Goal: Information Seeking & Learning: Learn about a topic

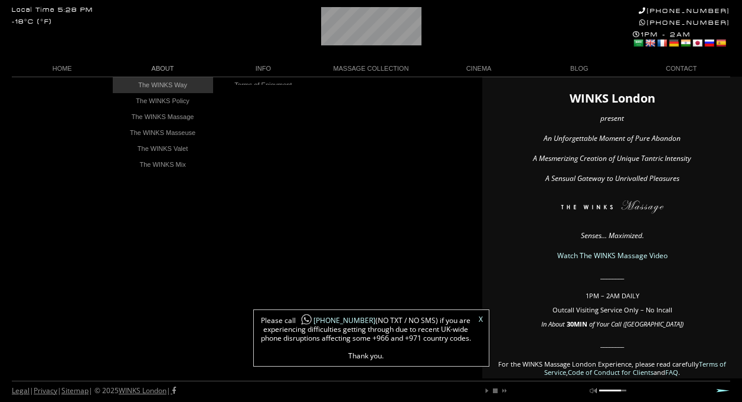
click at [174, 84] on link "The WINKS Way" at bounding box center [163, 85] width 100 height 16
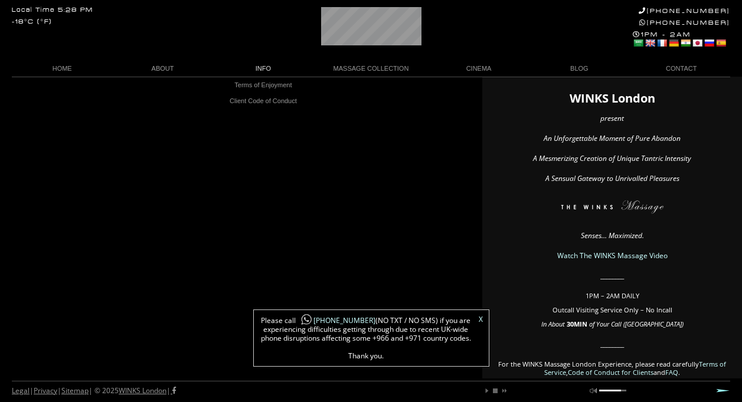
scroll to position [0, 71]
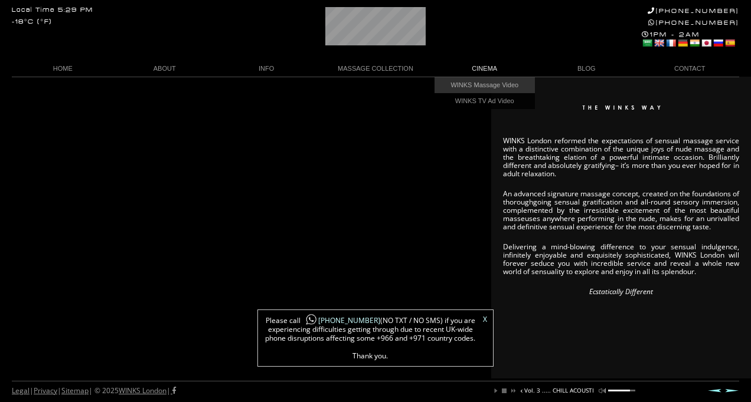
click at [485, 81] on link "WINKS Massage Video" at bounding box center [484, 85] width 100 height 16
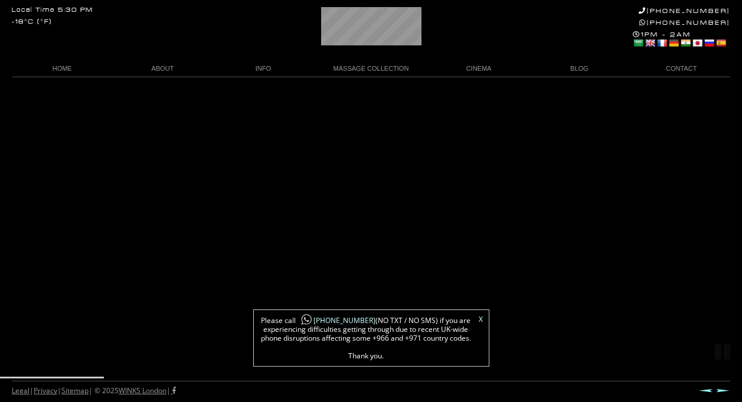
click at [479, 321] on link "X" at bounding box center [481, 319] width 4 height 7
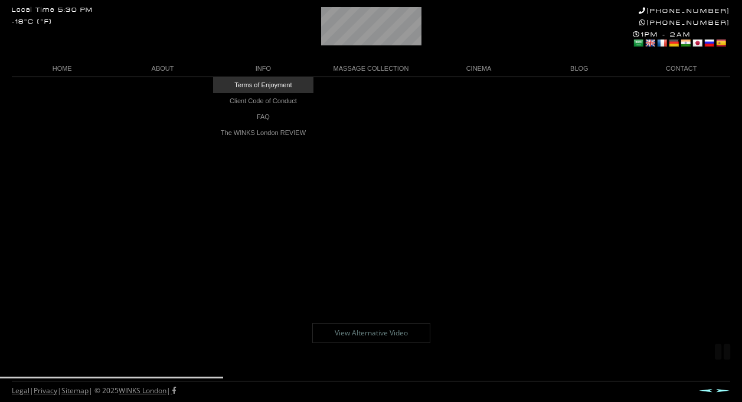
click at [260, 84] on link "Terms of Enjoyment" at bounding box center [263, 85] width 100 height 16
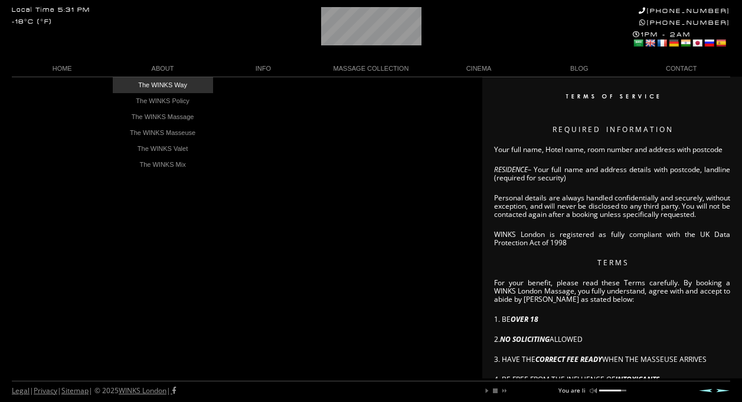
click at [171, 82] on link "The WINKS Way" at bounding box center [163, 85] width 100 height 16
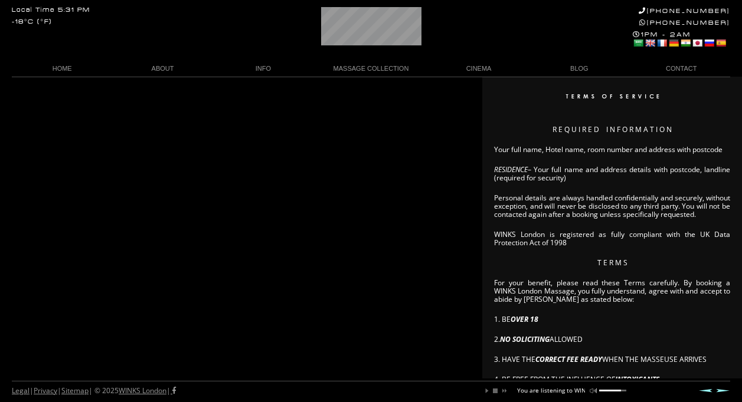
scroll to position [0, 70]
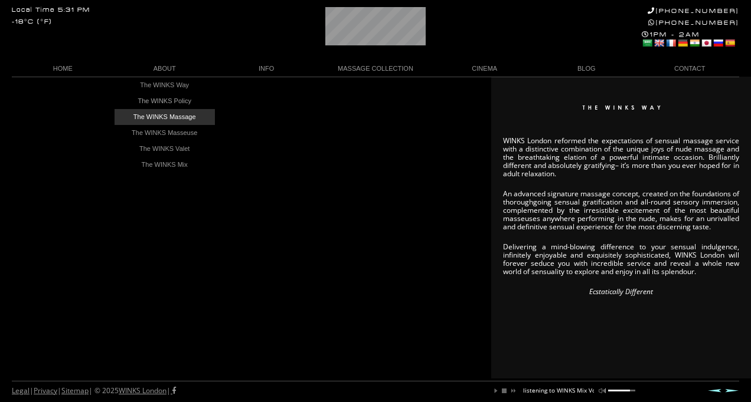
click at [162, 115] on link "The WINKS Massage" at bounding box center [164, 117] width 100 height 16
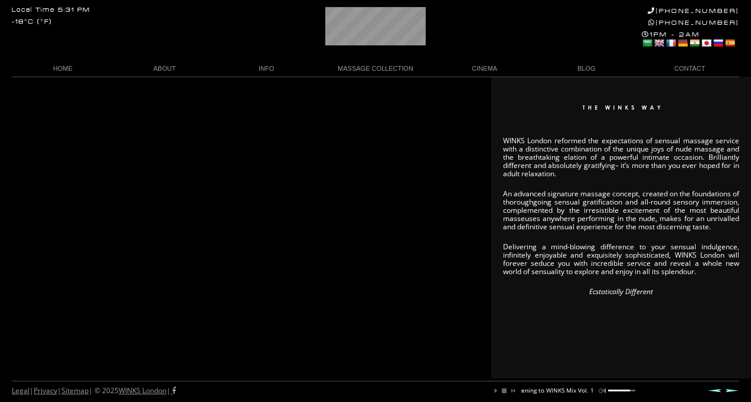
scroll to position [0, 107]
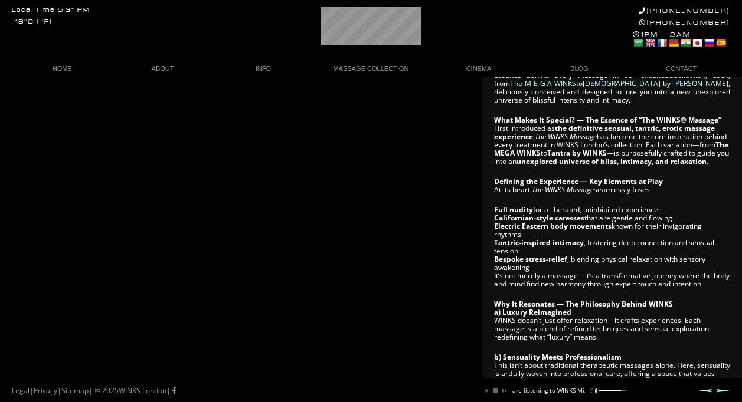
scroll to position [120, 0]
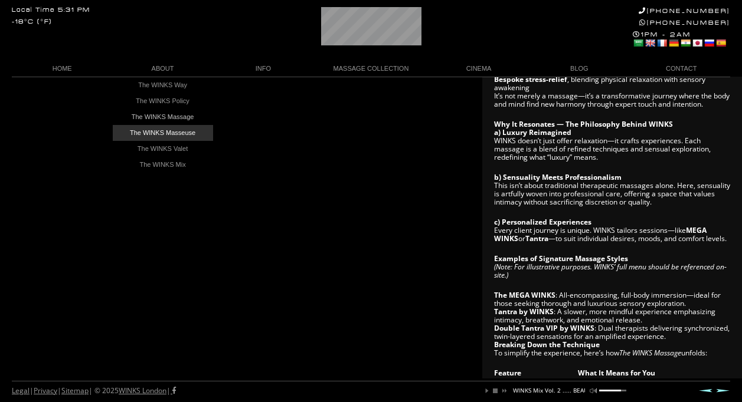
click at [163, 131] on link "The WINKS Masseuse" at bounding box center [163, 133] width 100 height 16
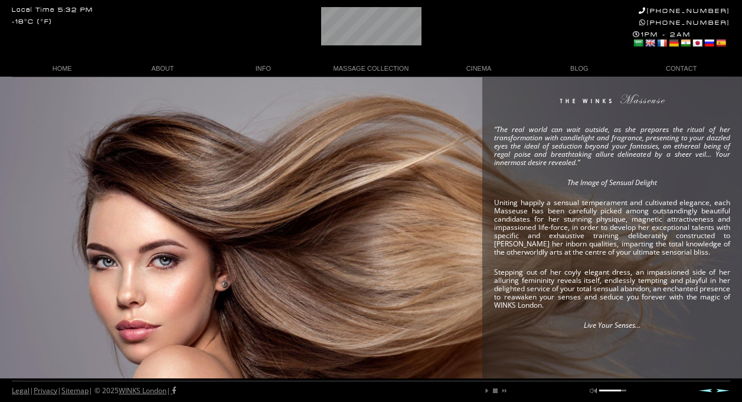
scroll to position [2, 0]
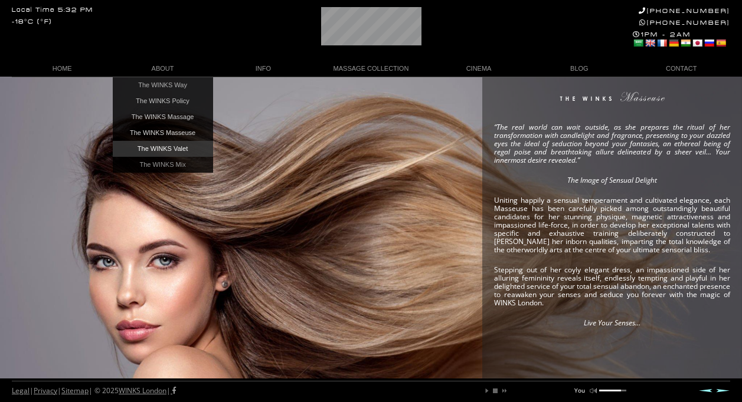
click at [188, 154] on link "The WINKS Valet" at bounding box center [163, 149] width 100 height 16
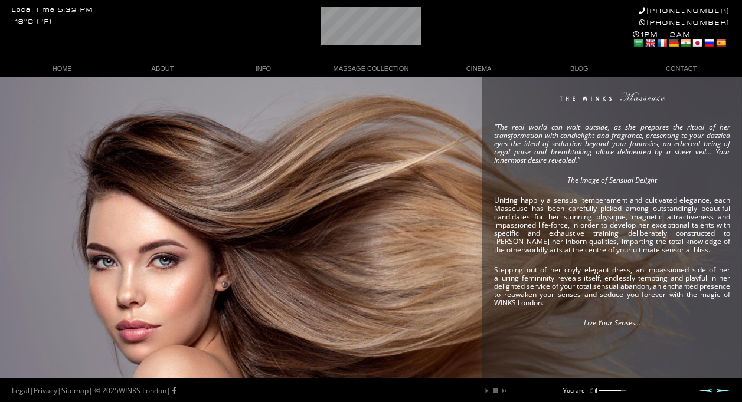
scroll to position [0, 24]
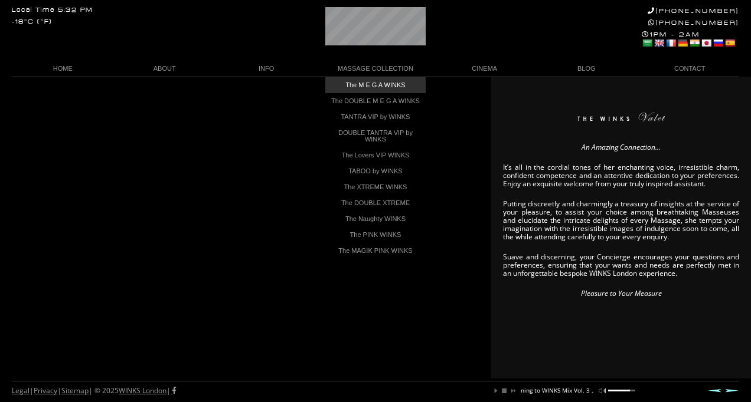
click at [370, 83] on link "The M E G A WINKS" at bounding box center [375, 85] width 100 height 16
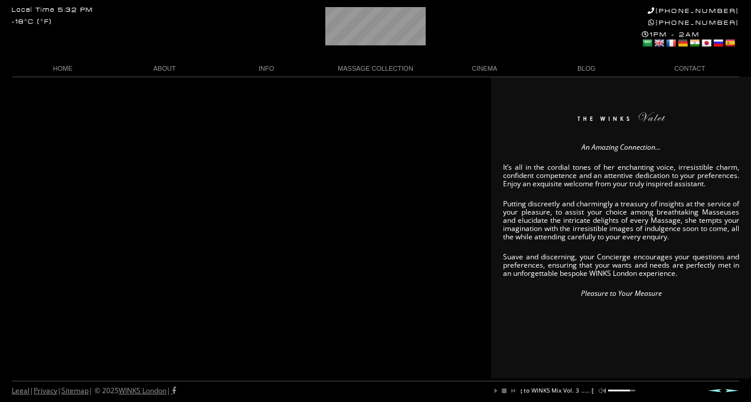
scroll to position [0, 122]
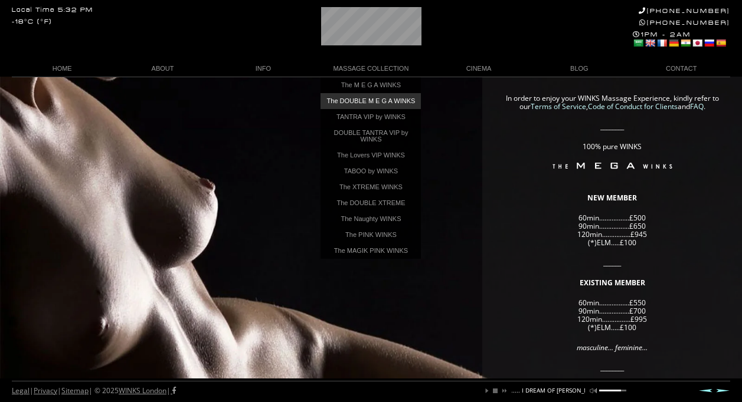
click at [371, 102] on link "The DOUBLE M E G A WINKS" at bounding box center [370, 101] width 100 height 16
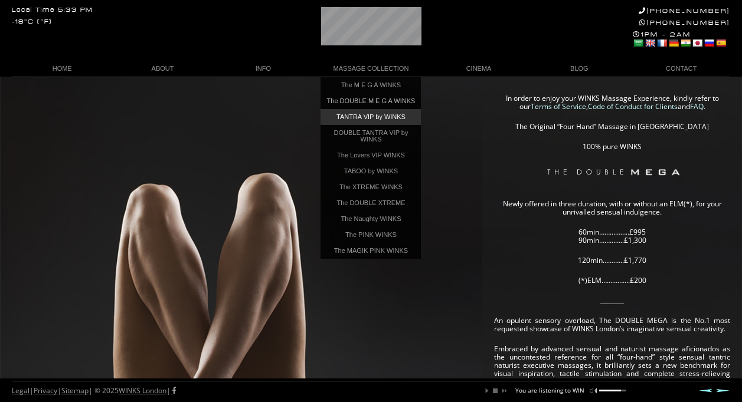
click at [373, 120] on link "TANTRA VIP by WINKS" at bounding box center [370, 117] width 100 height 16
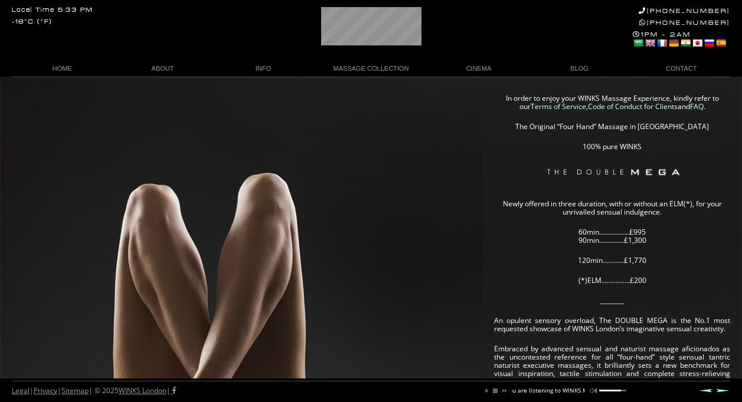
scroll to position [0, 83]
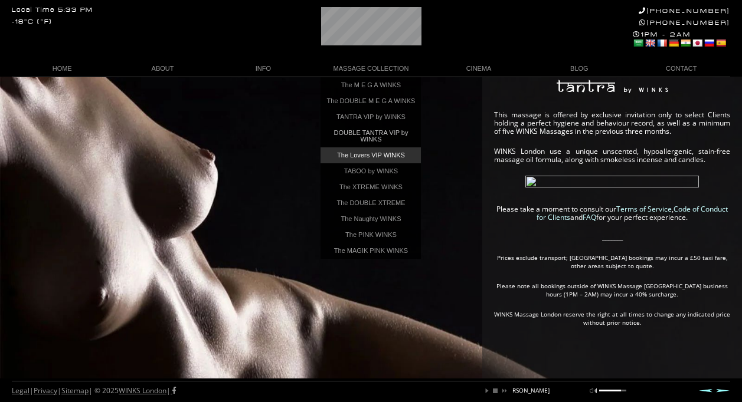
click at [398, 161] on link "The Lovers VIP WINKS" at bounding box center [370, 156] width 100 height 16
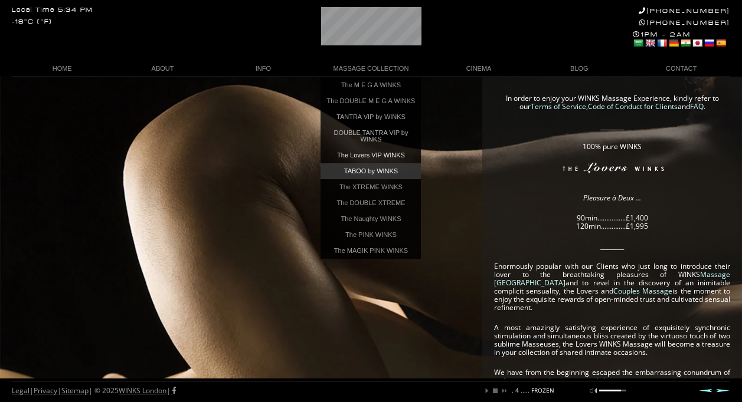
click at [377, 173] on link "TABOO by WINKS" at bounding box center [370, 171] width 100 height 16
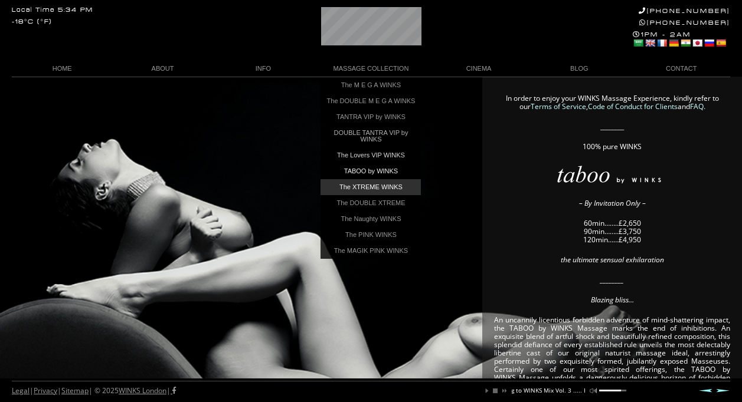
click at [385, 191] on link "The XTREME WINKS" at bounding box center [370, 187] width 100 height 16
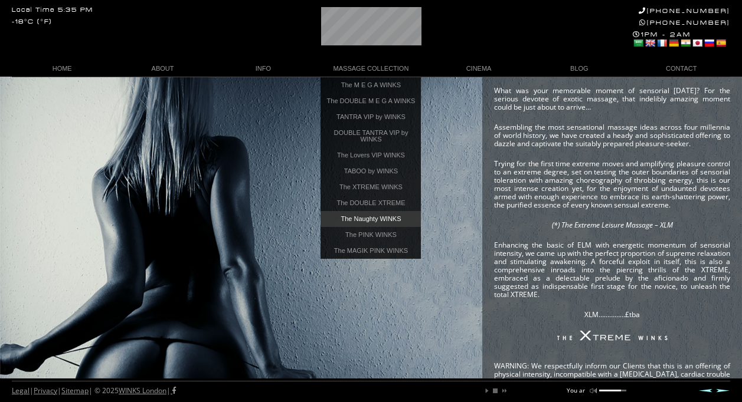
click at [376, 223] on link "The Naughty WINKS" at bounding box center [370, 219] width 100 height 16
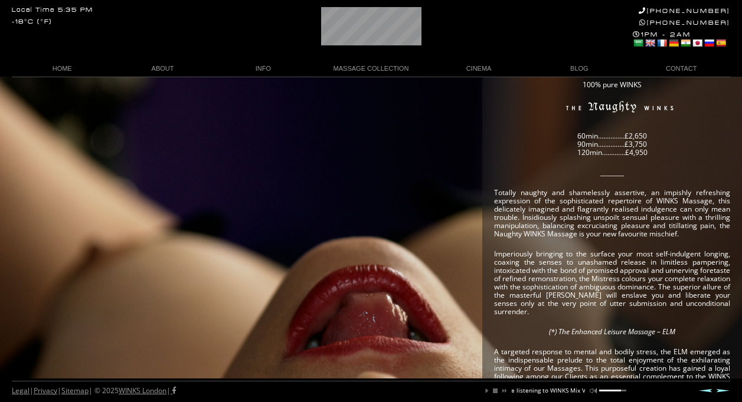
scroll to position [86, 0]
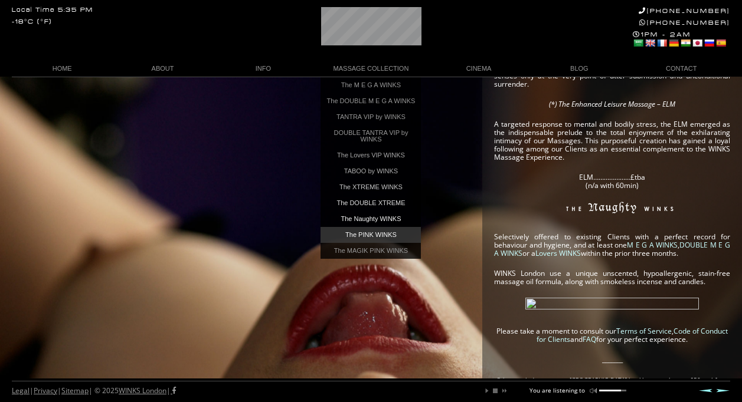
click at [394, 234] on link "The PINK WINKS" at bounding box center [370, 235] width 100 height 16
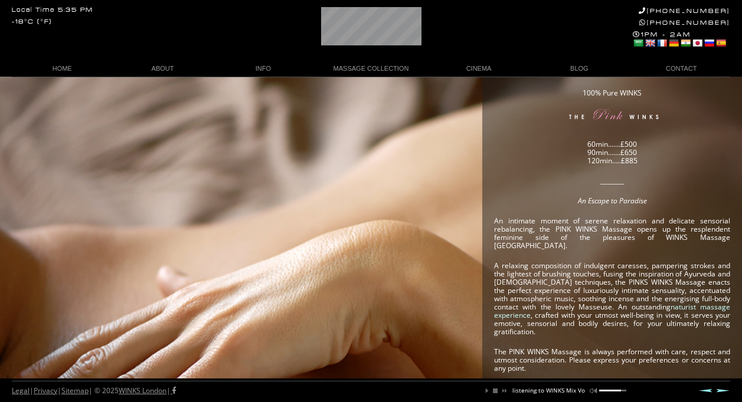
scroll to position [60, 0]
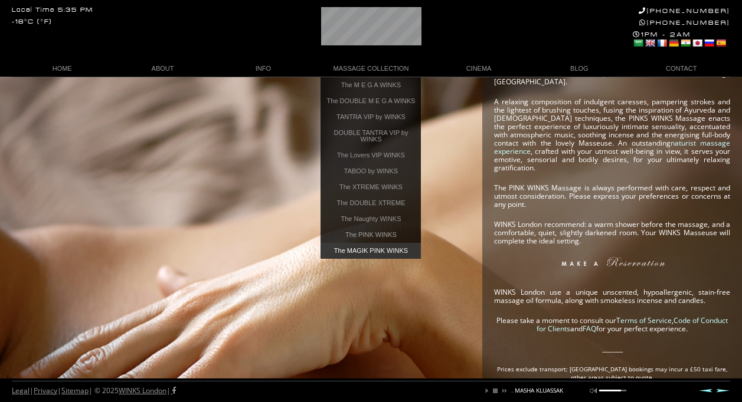
click at [390, 257] on link "The MAGIK PINK WINKS" at bounding box center [370, 251] width 100 height 16
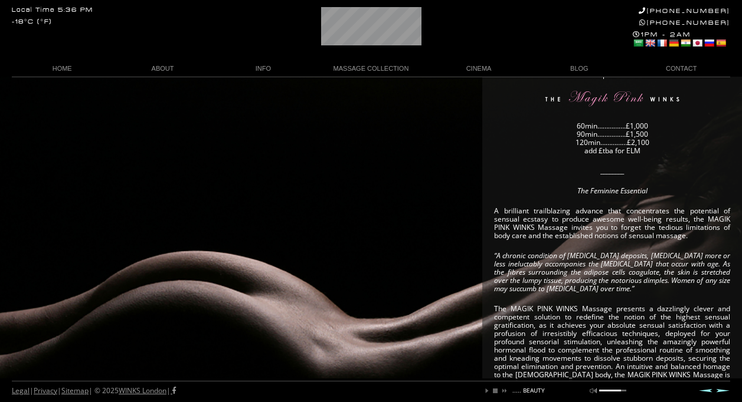
scroll to position [80, 0]
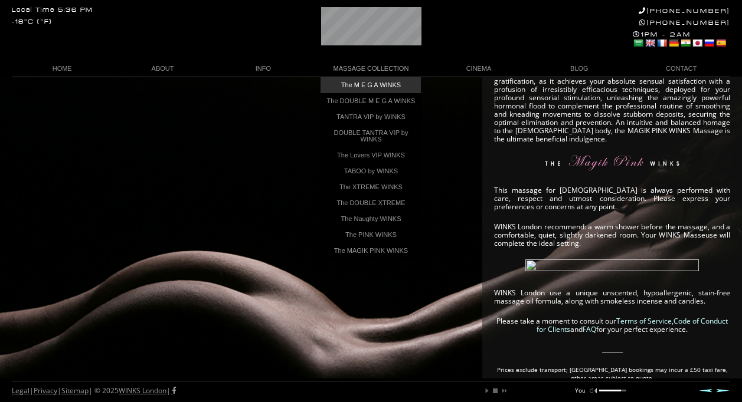
click at [378, 87] on link "The M E G A WINKS" at bounding box center [370, 85] width 100 height 16
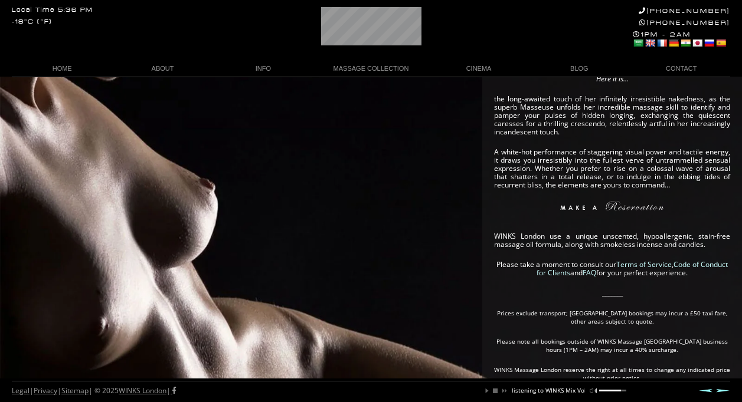
scroll to position [310, 0]
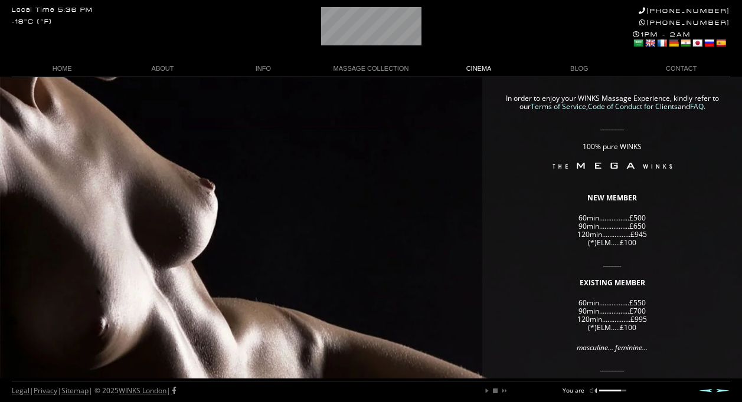
click at [476, 74] on link "CINEMA" at bounding box center [478, 69] width 100 height 16
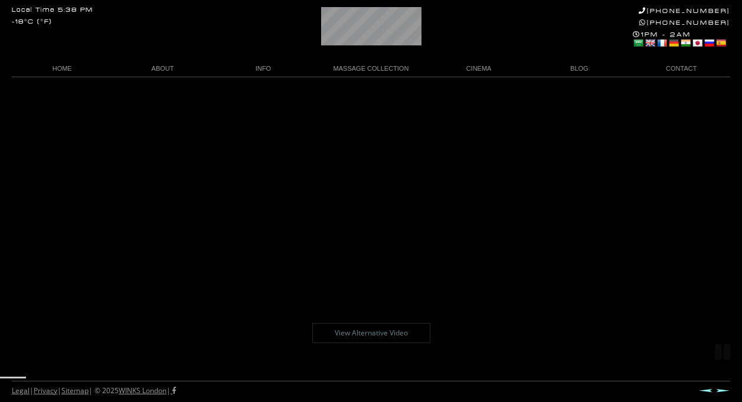
click at [136, 384] on div "Legal | Privacy | Sitemap | © 2025 WINKS London |" at bounding box center [94, 391] width 164 height 19
drag, startPoint x: 30, startPoint y: 377, endPoint x: 96, endPoint y: 381, distance: 66.2
click at [96, 381] on body "Local Time 5:38 PM -18°C (°F) +44 (0)20 7118 7118 +44 788 959 8888 1PM - 2AM Se…" at bounding box center [371, 240] width 742 height 326
click at [96, 381] on div at bounding box center [371, 391] width 742 height 24
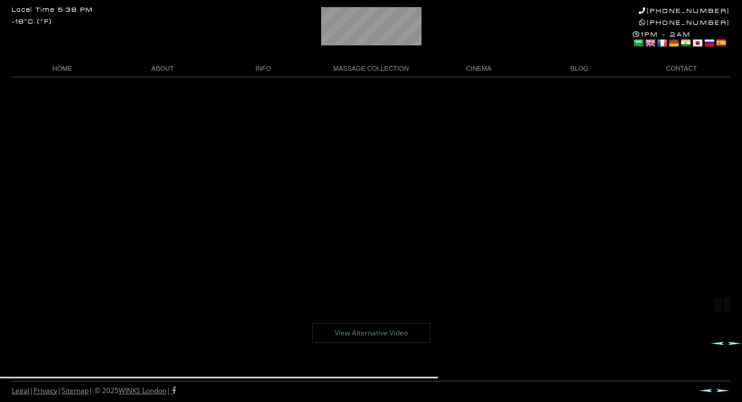
scroll to position [48, 0]
click at [729, 344] on link "Next" at bounding box center [735, 343] width 14 height 4
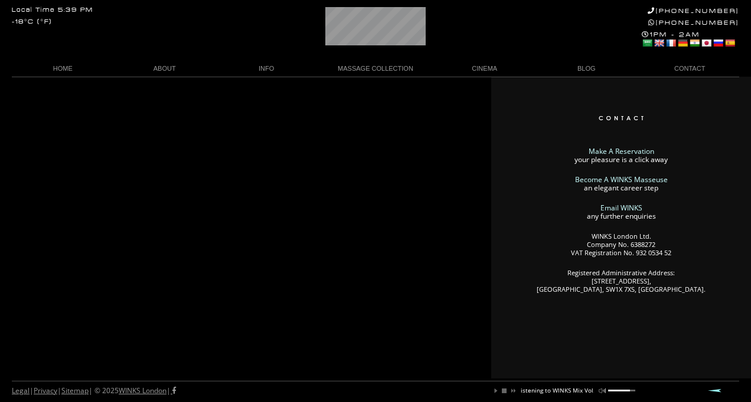
scroll to position [0, 100]
click at [523, 156] on p "Make A Reservation your pleasure is a click away" at bounding box center [621, 156] width 236 height 17
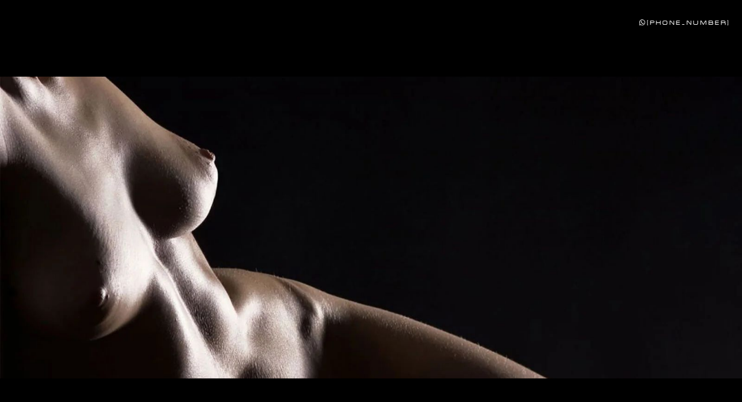
scroll to position [441, 0]
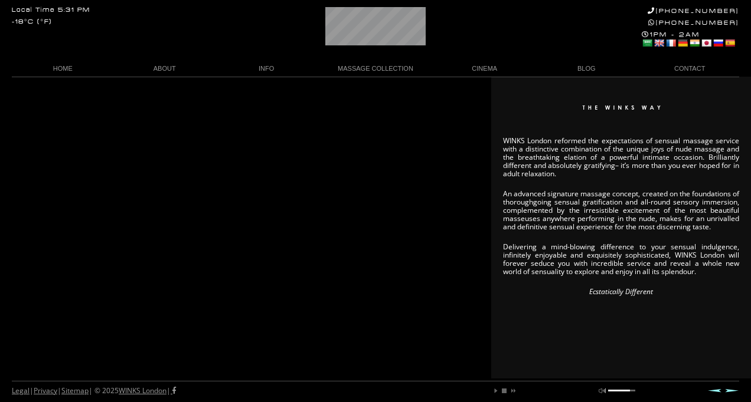
scroll to position [0, 18]
click at [61, 71] on link "HOME" at bounding box center [63, 69] width 102 height 16
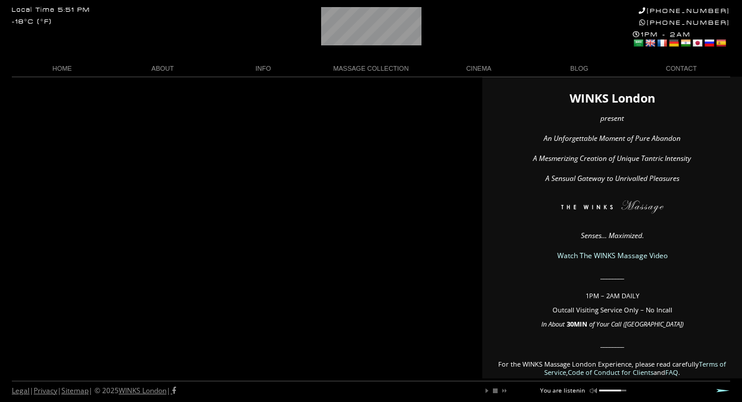
click at [496, 396] on div "Legal | Privacy | Sitemap | © 2025 WINKS London | play pause stop next mute unm…" at bounding box center [371, 391] width 718 height 21
click at [495, 392] on link "stop" at bounding box center [495, 391] width 7 height 7
click at [604, 395] on div "Legal | Privacy | Sitemap | © 2025 WINKS London | play pause stop next mute unm…" at bounding box center [371, 391] width 718 height 21
click at [603, 391] on div at bounding box center [610, 391] width 22 height 2
click at [598, 391] on div "play pause stop next mute unmute Update Required To play the media you will nee…" at bounding box center [551, 388] width 149 height 13
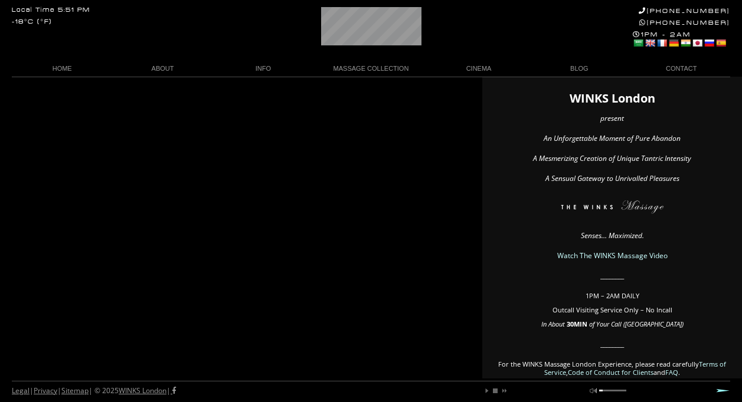
click at [595, 391] on link "mute" at bounding box center [593, 391] width 7 height 7
click at [498, 393] on link "stop" at bounding box center [495, 391] width 7 height 7
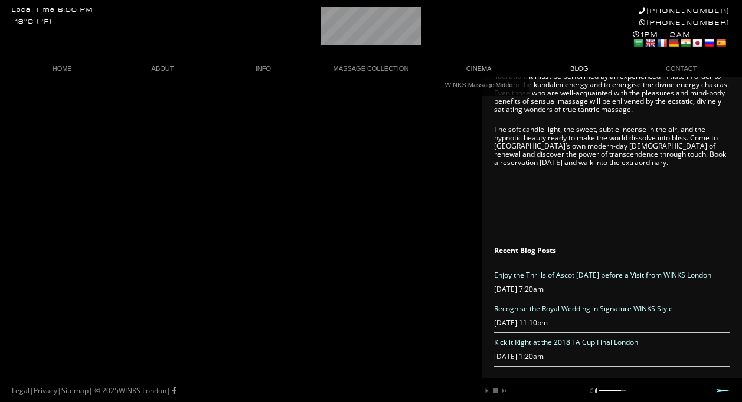
click at [575, 65] on link "BLOG" at bounding box center [579, 69] width 100 height 16
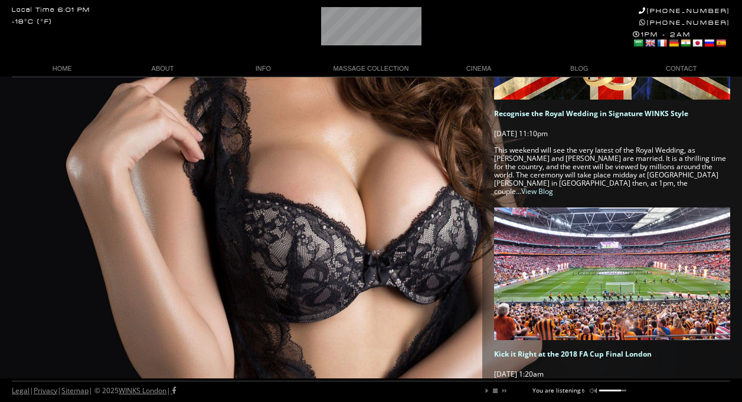
scroll to position [0, 54]
